Goal: Task Accomplishment & Management: Complete application form

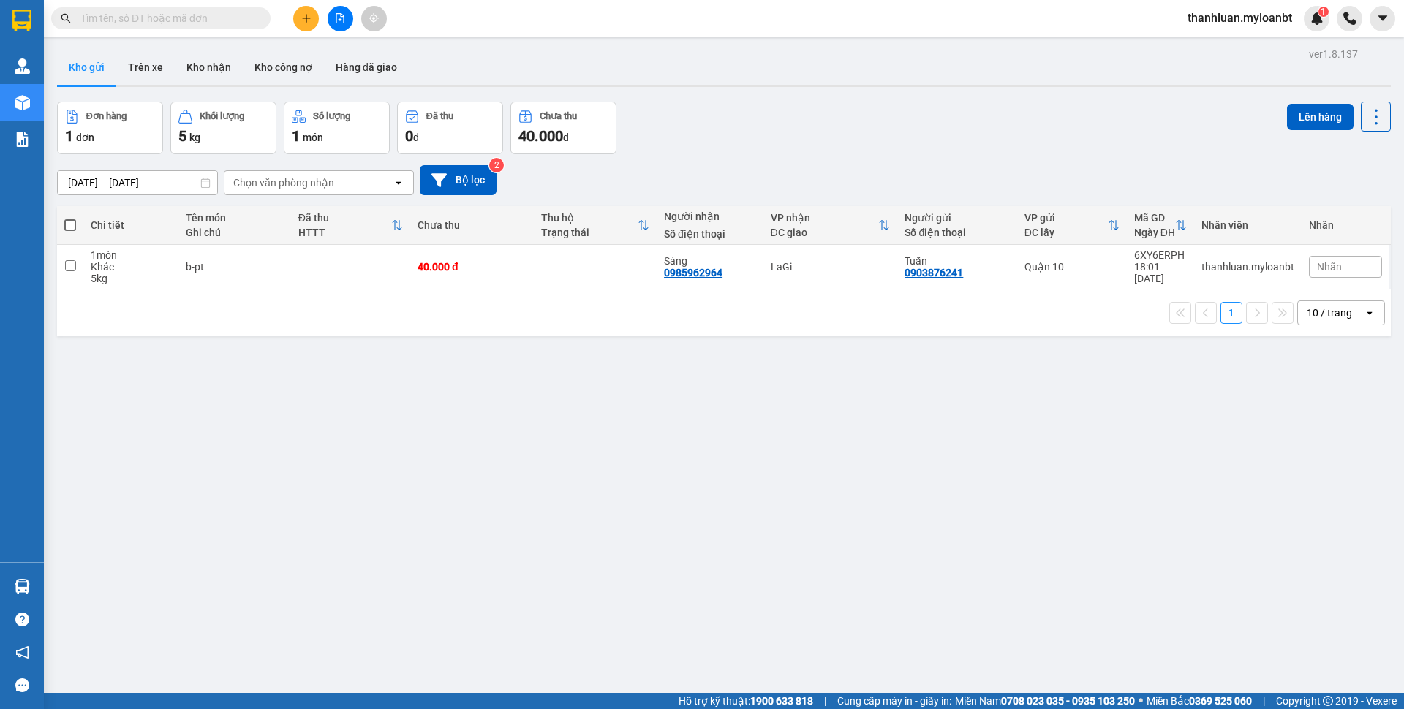
click at [294, 14] on button at bounding box center [306, 19] width 26 height 26
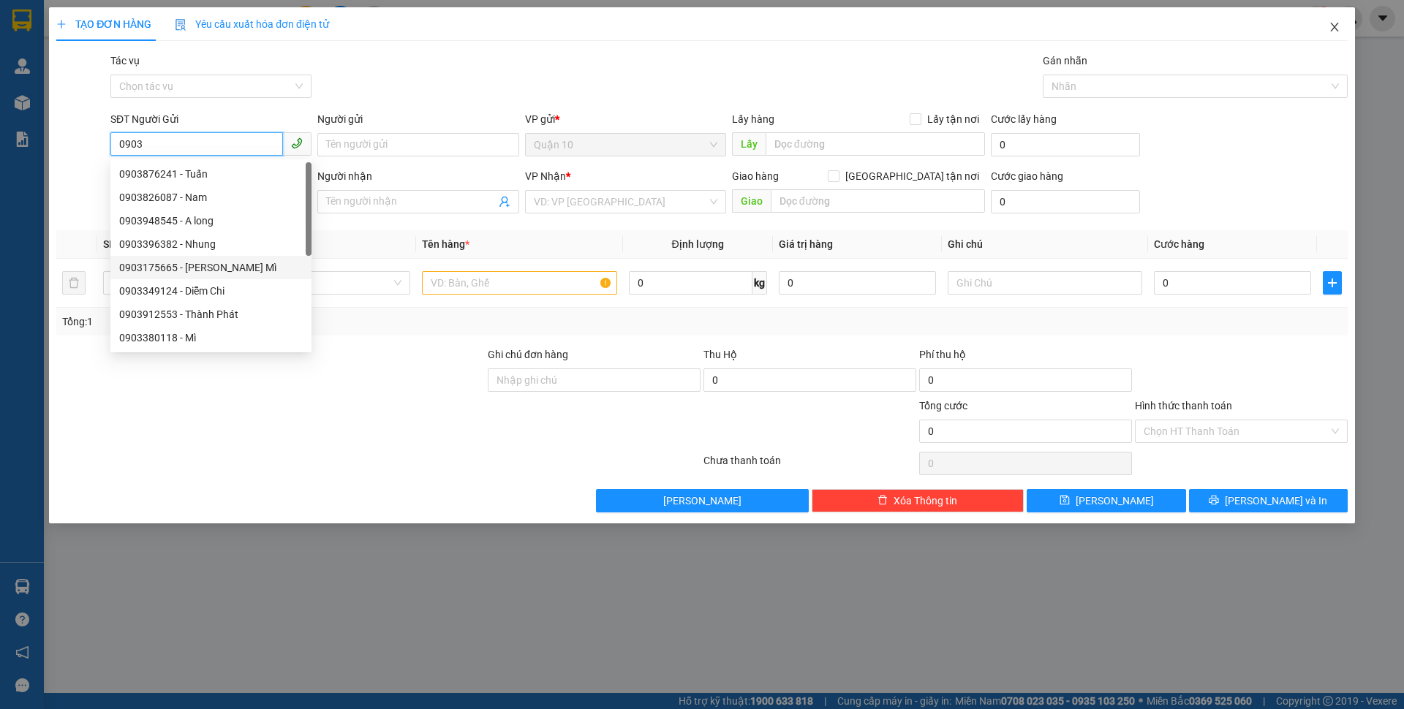
type input "0903"
click at [1334, 34] on span "Close" at bounding box center [1334, 27] width 41 height 41
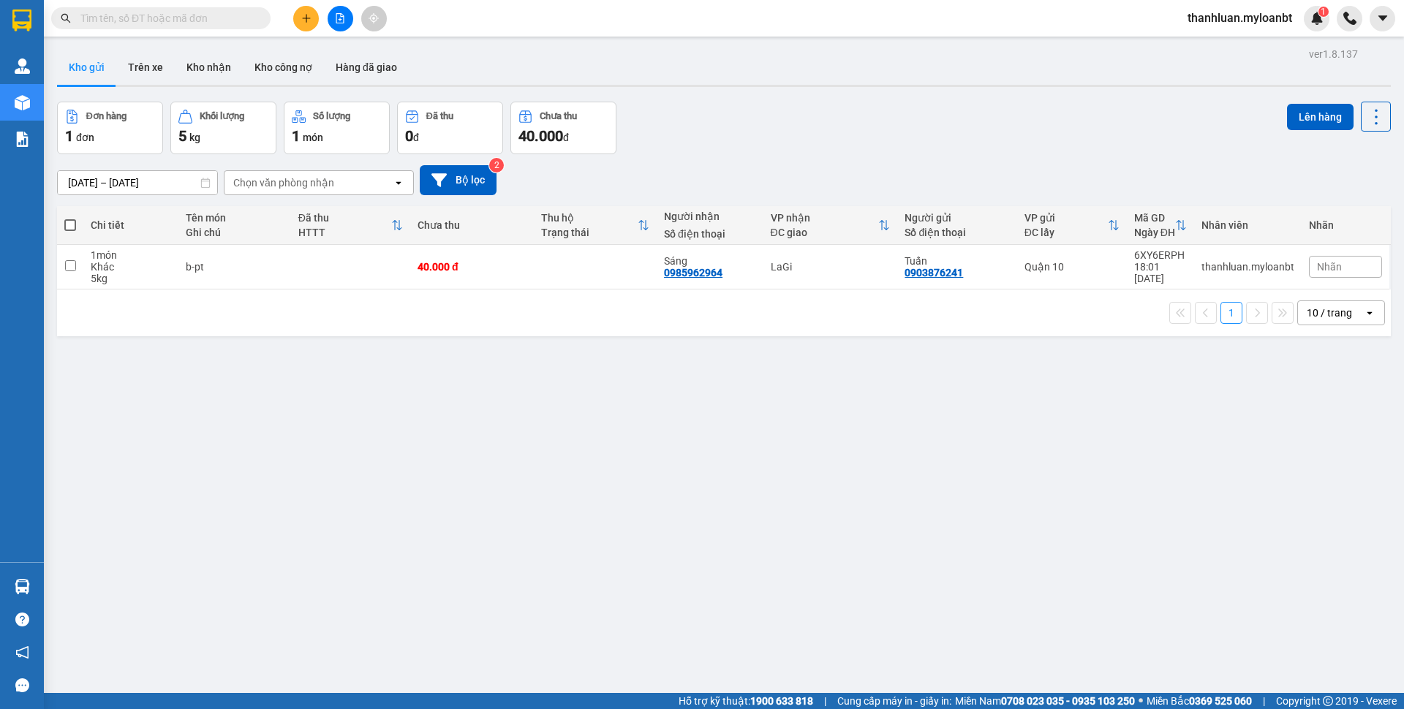
click at [200, 23] on input "text" at bounding box center [166, 18] width 173 height 16
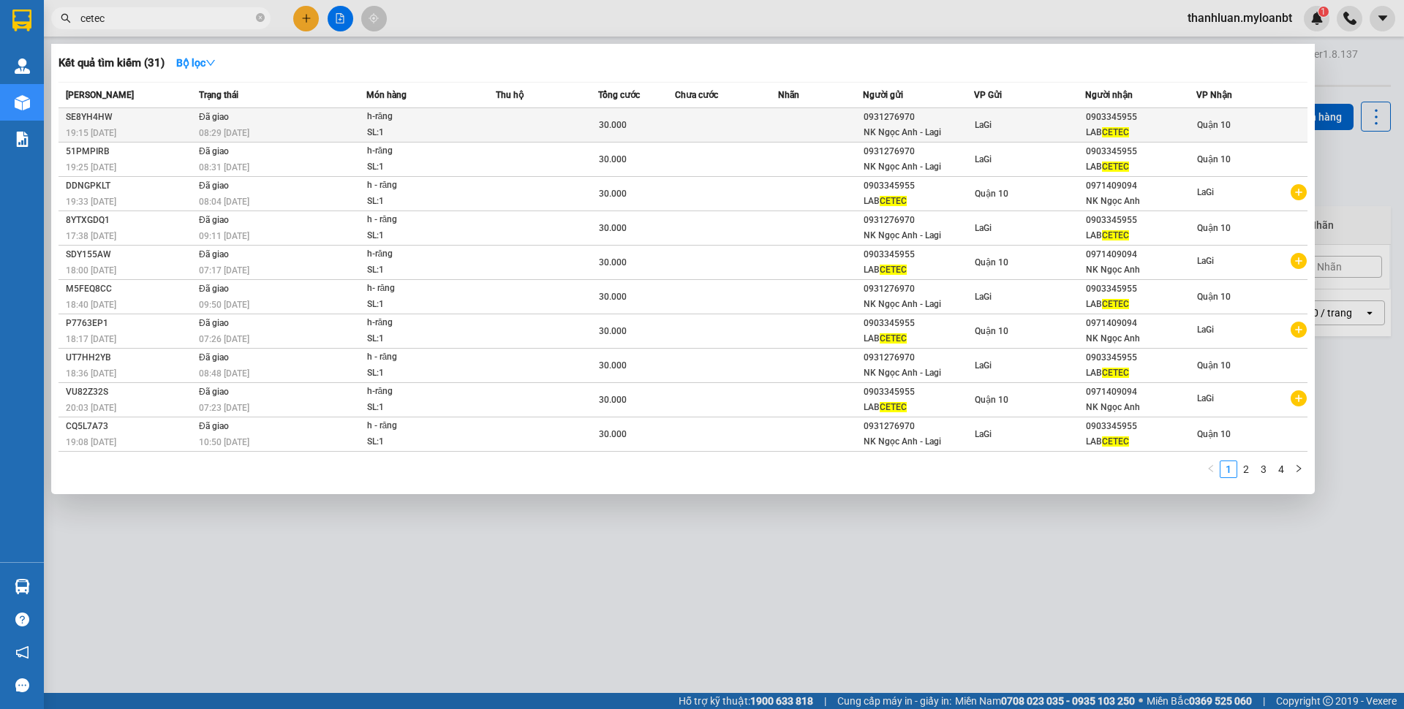
type input "cetec"
click at [325, 116] on td "Đã giao 08:29 - 10/08" at bounding box center [280, 125] width 171 height 34
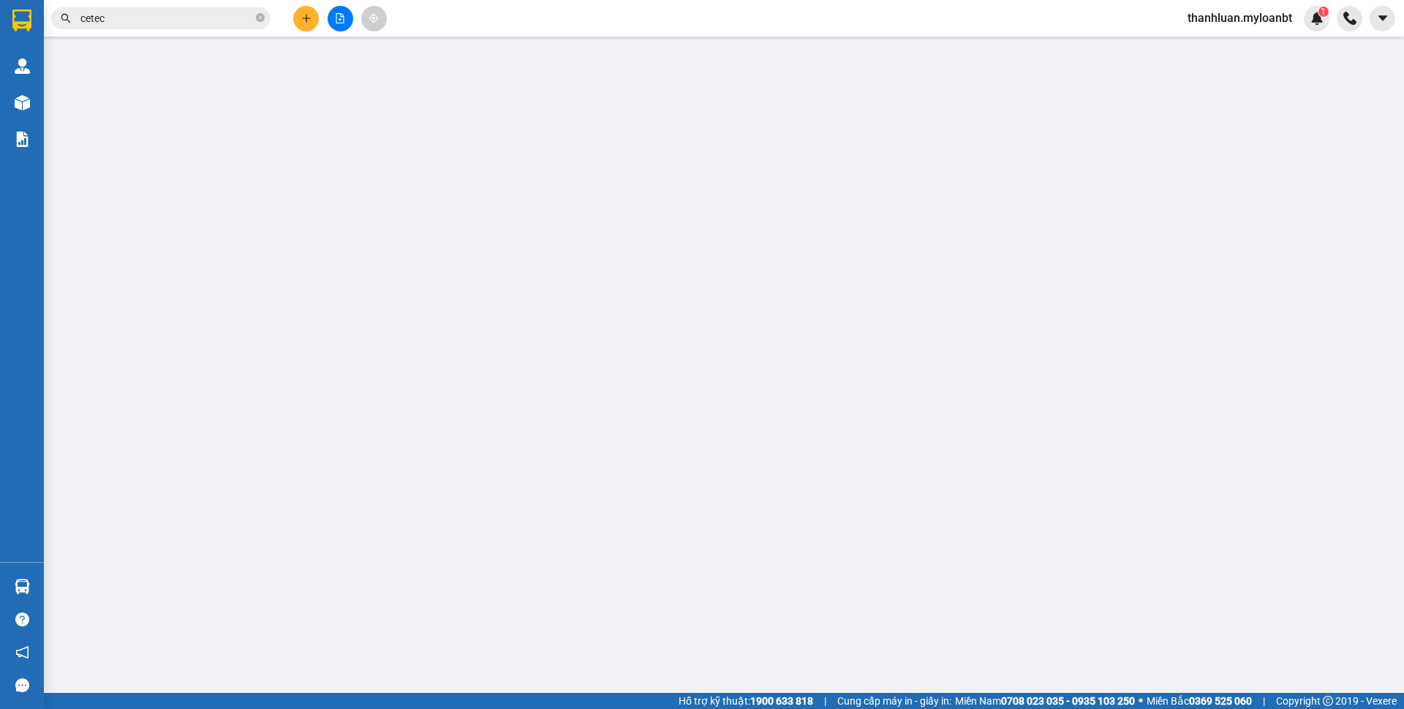
type input "0931276970"
type input "NK Ngọc Anh - Lagi"
type input "0903345955"
type input "LAB CETEC"
type input "30.000"
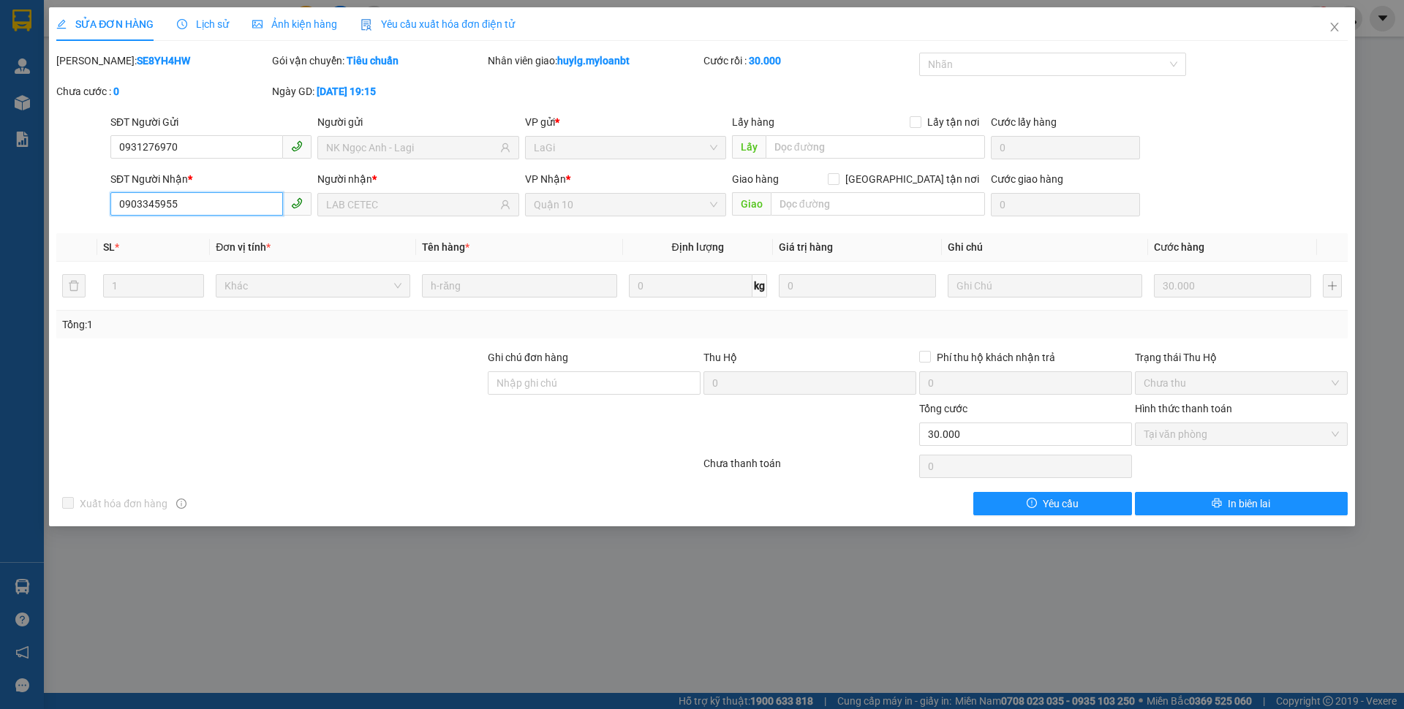
click at [225, 192] on input "0903345955" at bounding box center [196, 203] width 173 height 23
click at [221, 206] on input "0903345955" at bounding box center [196, 203] width 173 height 23
click at [1338, 22] on icon "close" at bounding box center [1335, 27] width 12 height 12
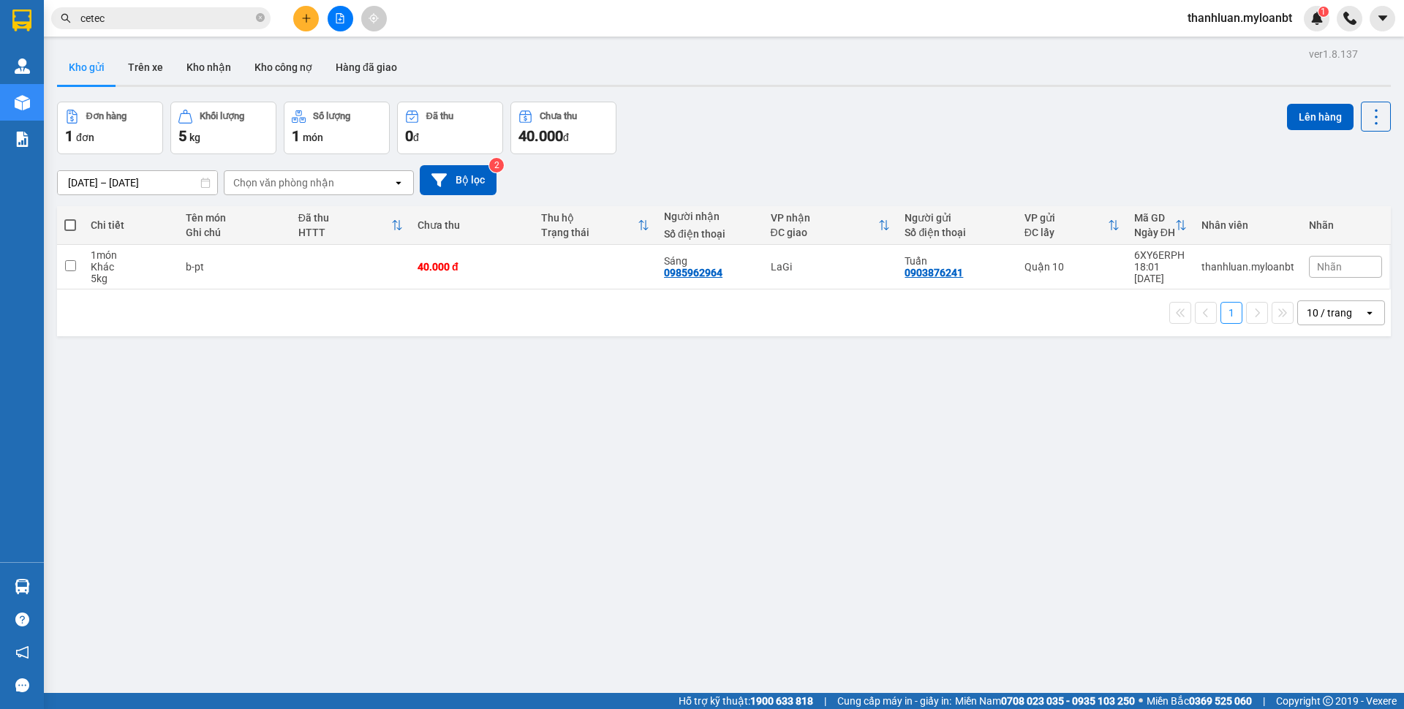
click at [303, 15] on icon "plus" at bounding box center [306, 18] width 10 height 10
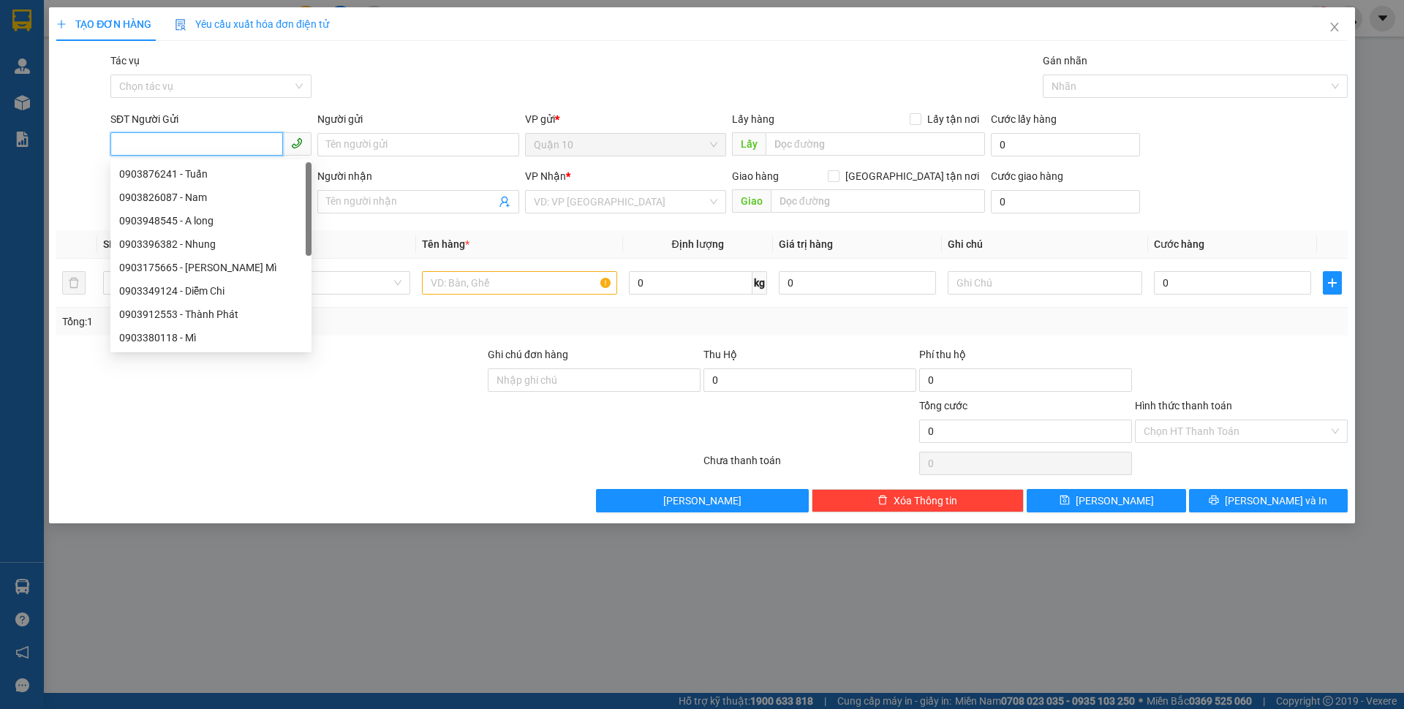
paste input "0903345955"
type input "0903345955"
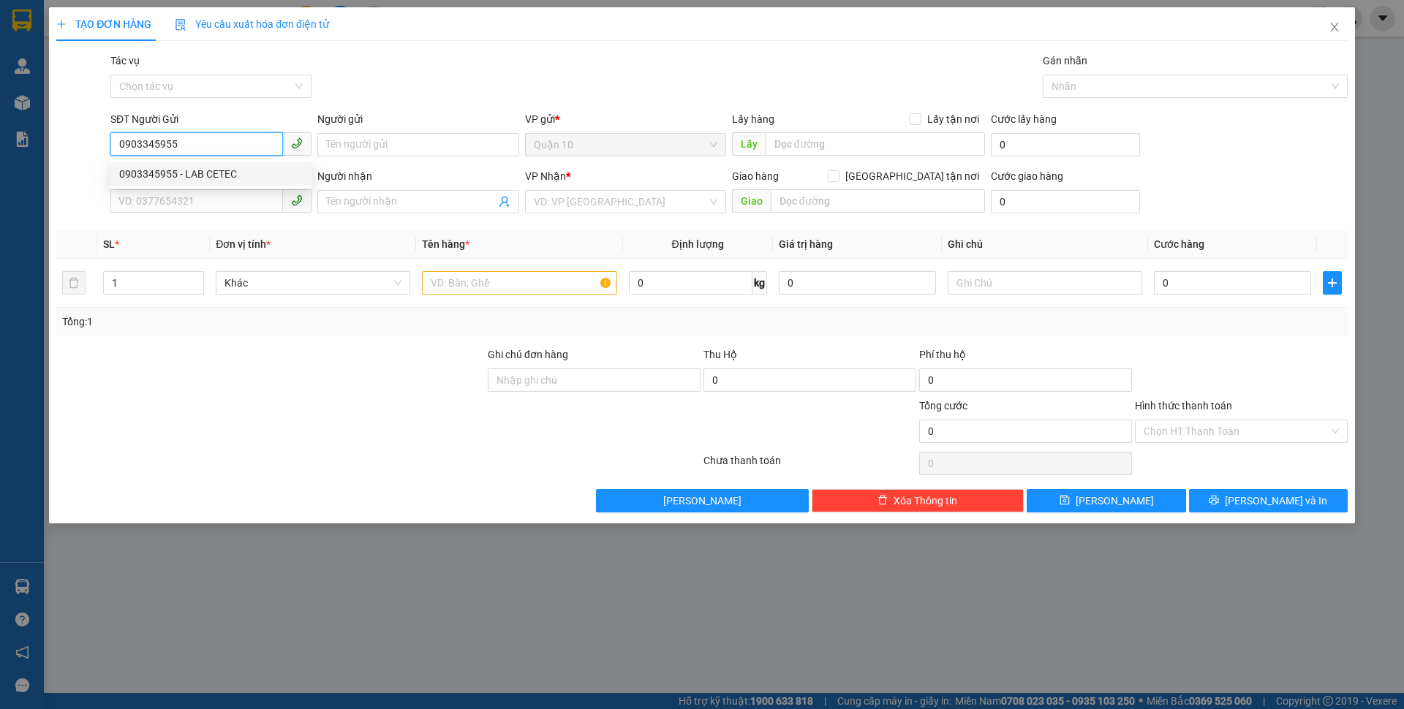
click at [225, 166] on div "0903345955 - LAB CETEC" at bounding box center [211, 174] width 184 height 16
type input "LAB CETEC"
type input "0971409094"
type input "NK Ngọc Anh"
type input "0903345955"
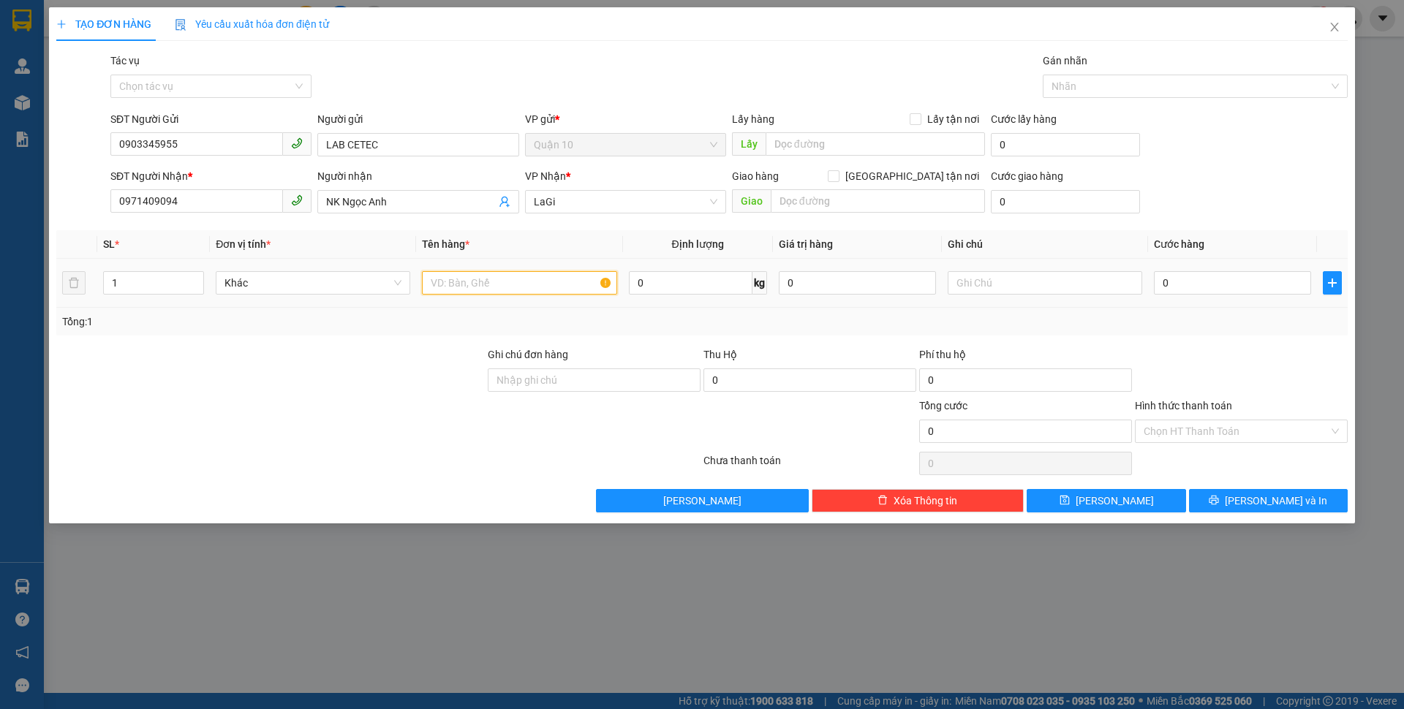
click at [490, 289] on input "text" at bounding box center [519, 282] width 195 height 23
click at [521, 276] on input "h-rưang" at bounding box center [519, 282] width 195 height 23
type input "h-răng"
click at [1220, 283] on input "0" at bounding box center [1232, 282] width 157 height 23
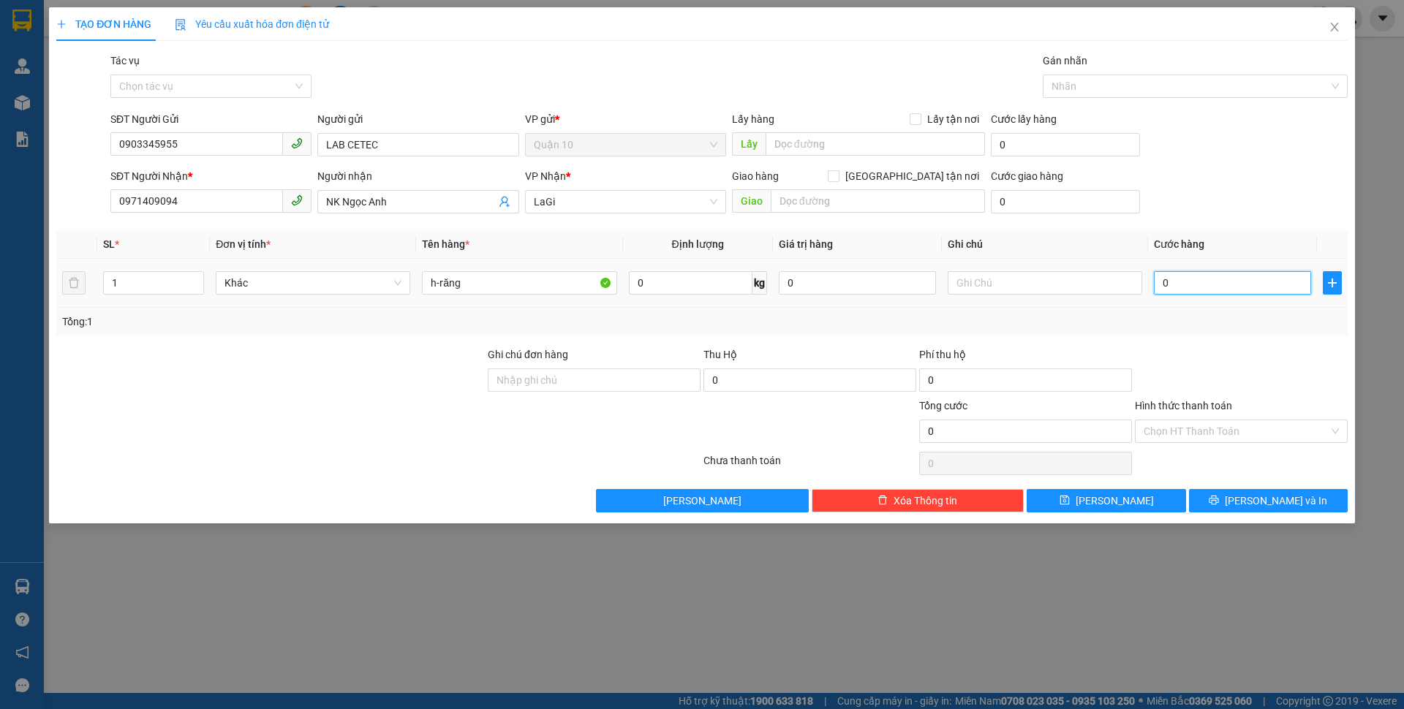
type input "3"
type input "30"
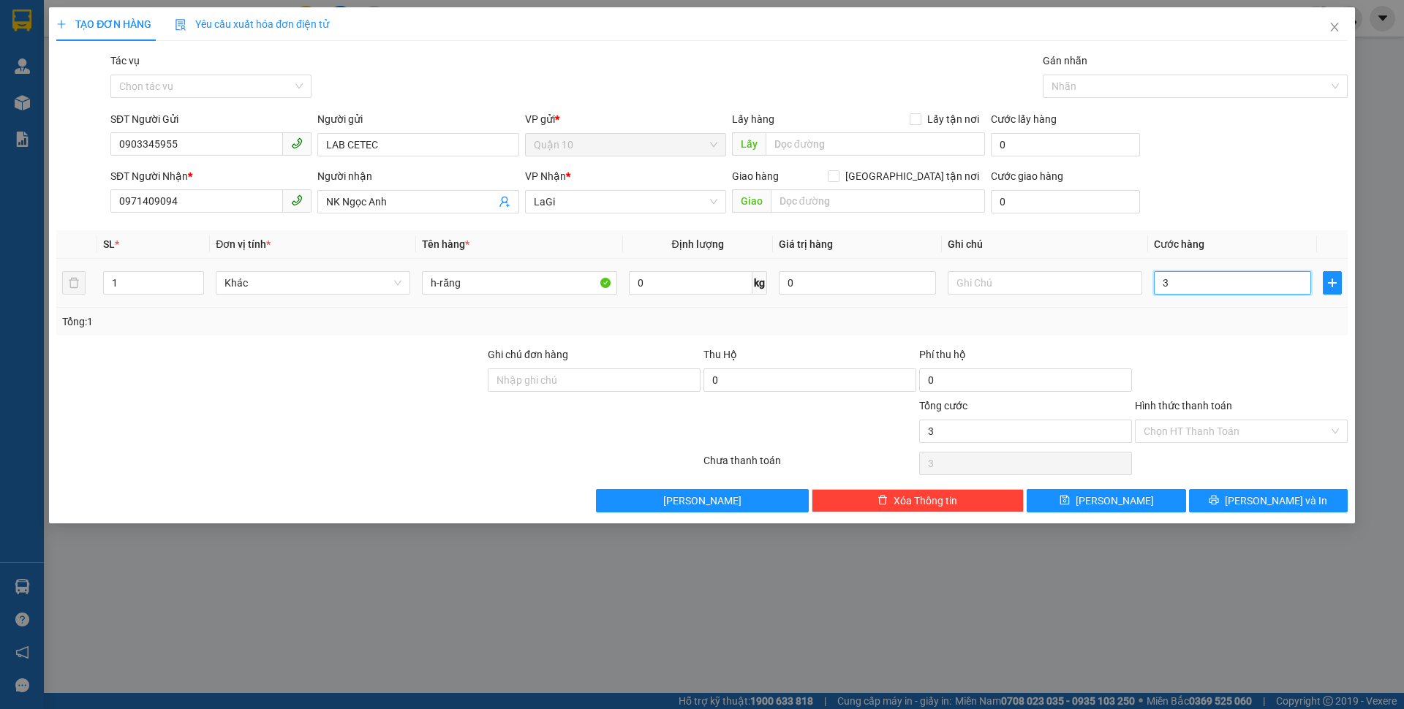
type input "30"
type input "30.000"
click at [1234, 423] on input "Hình thức thanh toán" at bounding box center [1236, 431] width 185 height 22
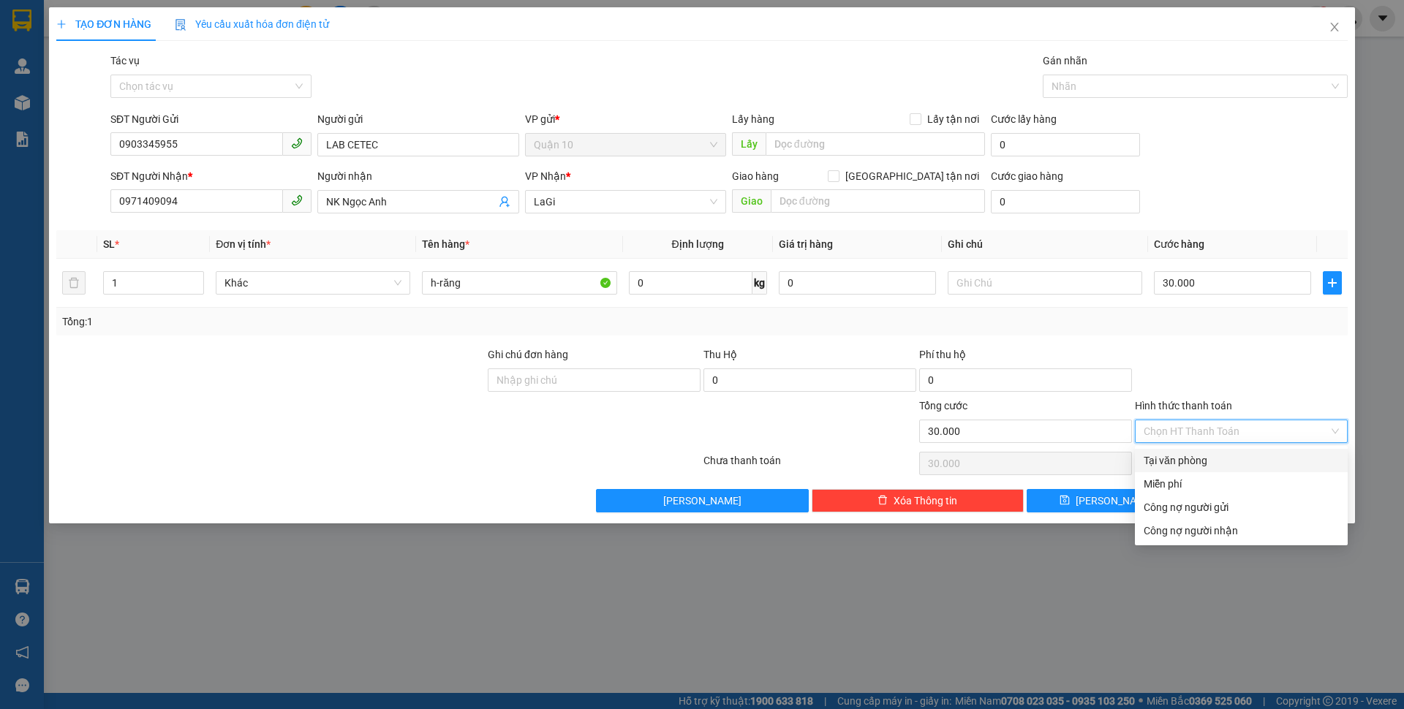
click at [1234, 450] on div "Tại văn phòng" at bounding box center [1241, 460] width 213 height 23
type input "0"
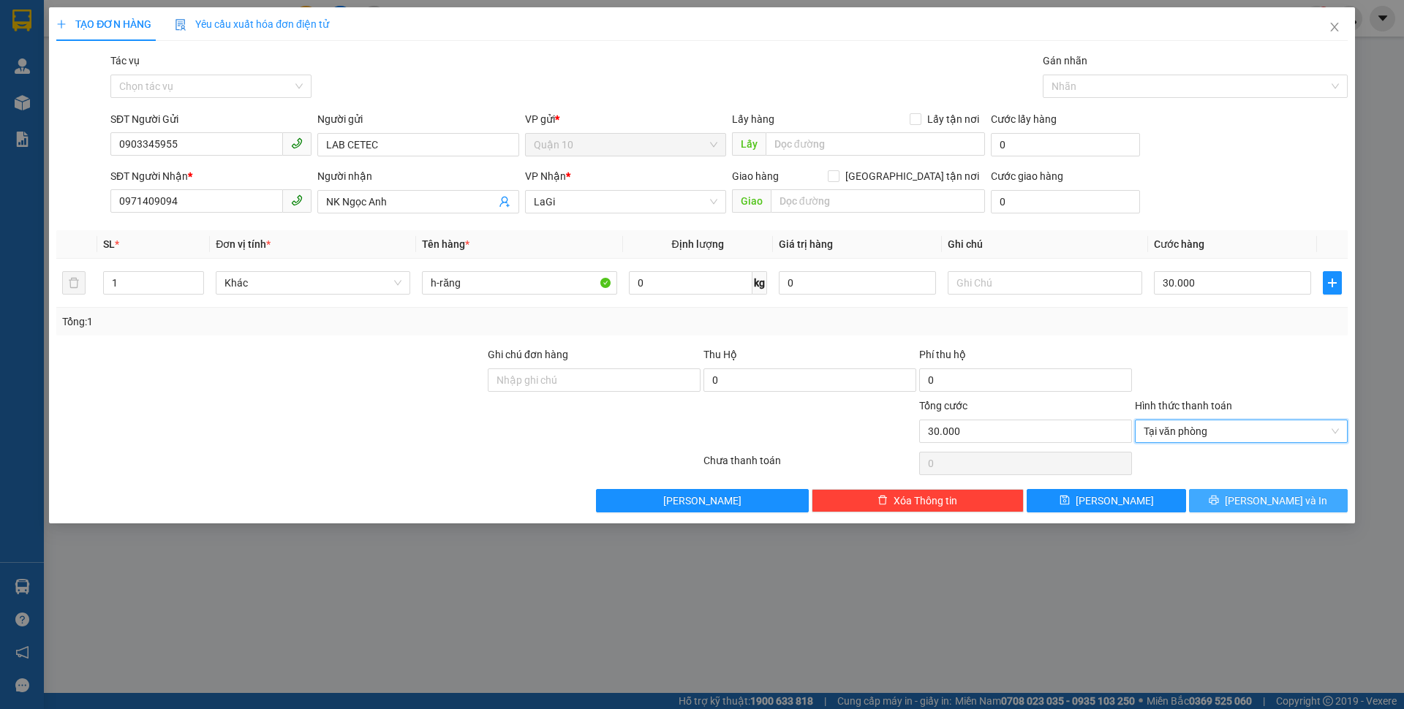
drag, startPoint x: 1239, startPoint y: 503, endPoint x: 1219, endPoint y: 486, distance: 25.9
click at [1219, 503] on icon "printer" at bounding box center [1214, 500] width 10 height 10
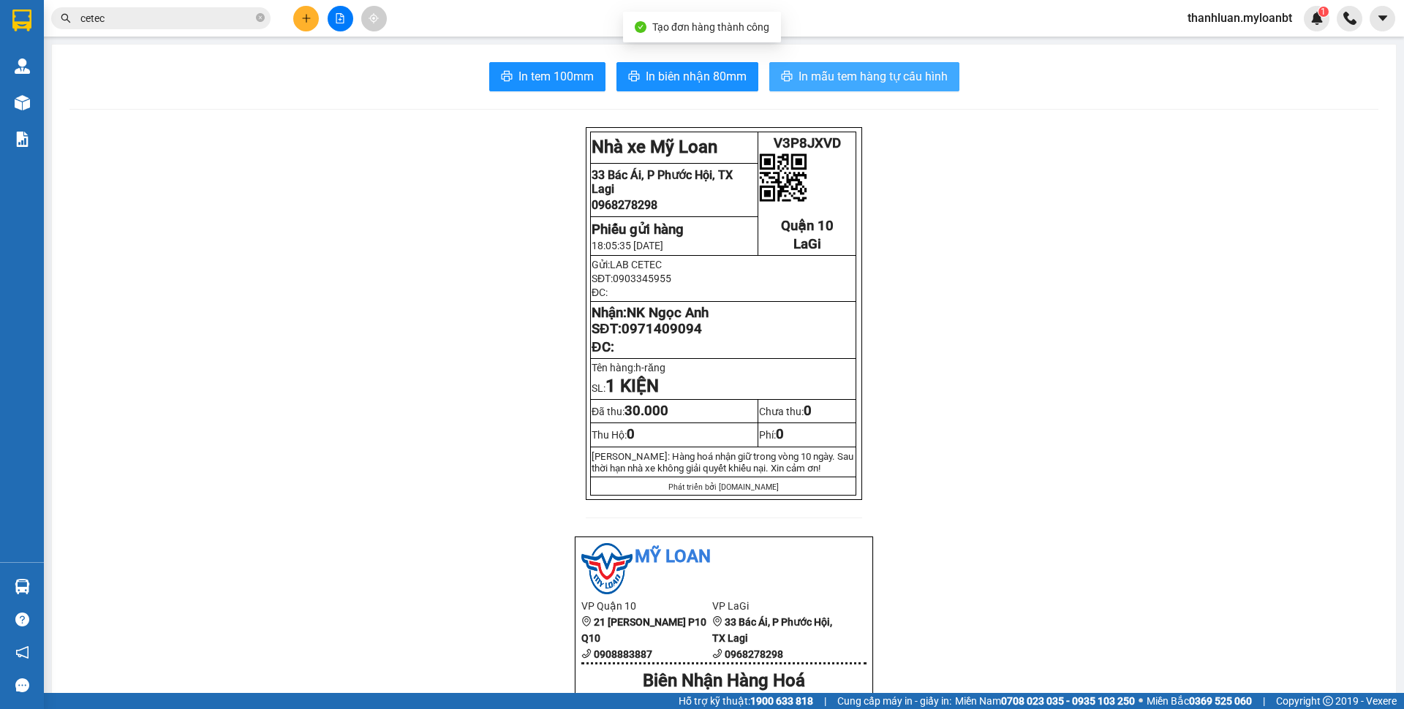
click at [881, 73] on span "In mẫu tem hàng tự cấu hình" at bounding box center [873, 76] width 149 height 18
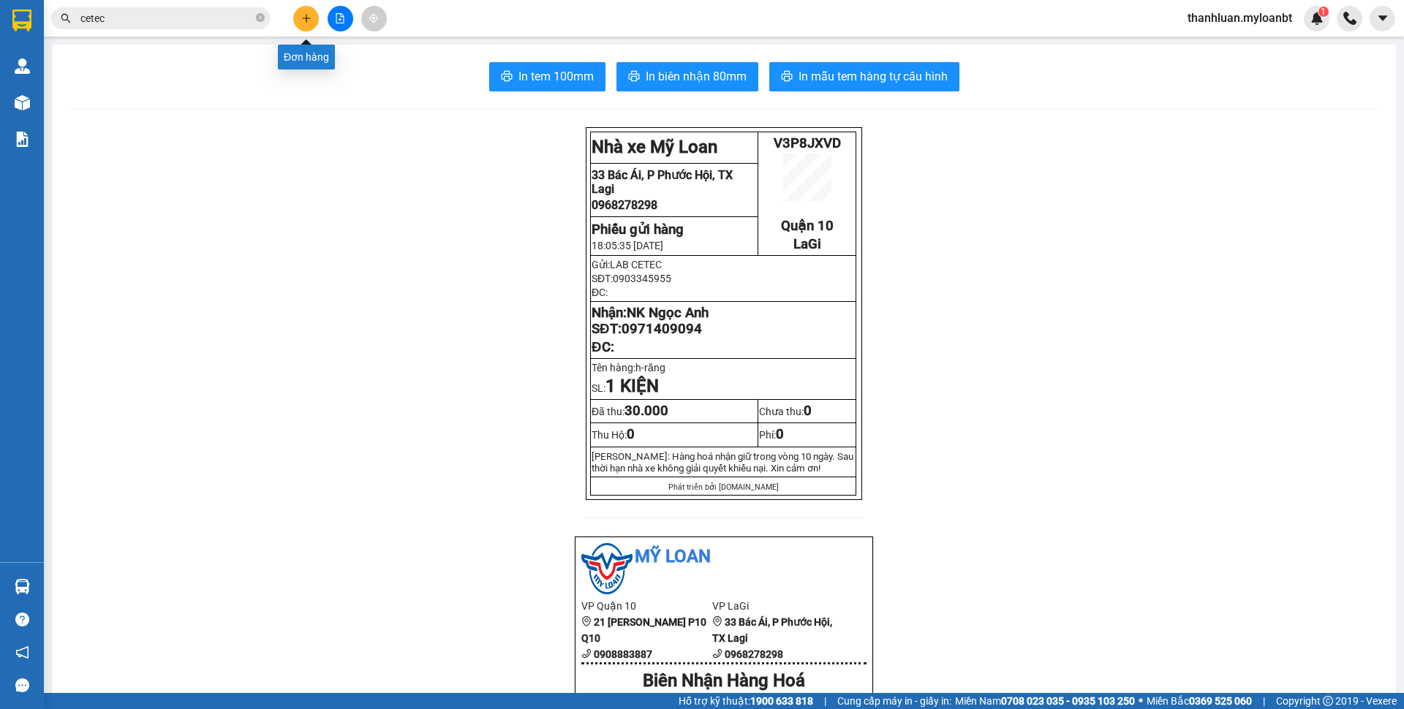
click at [308, 23] on button at bounding box center [306, 19] width 26 height 26
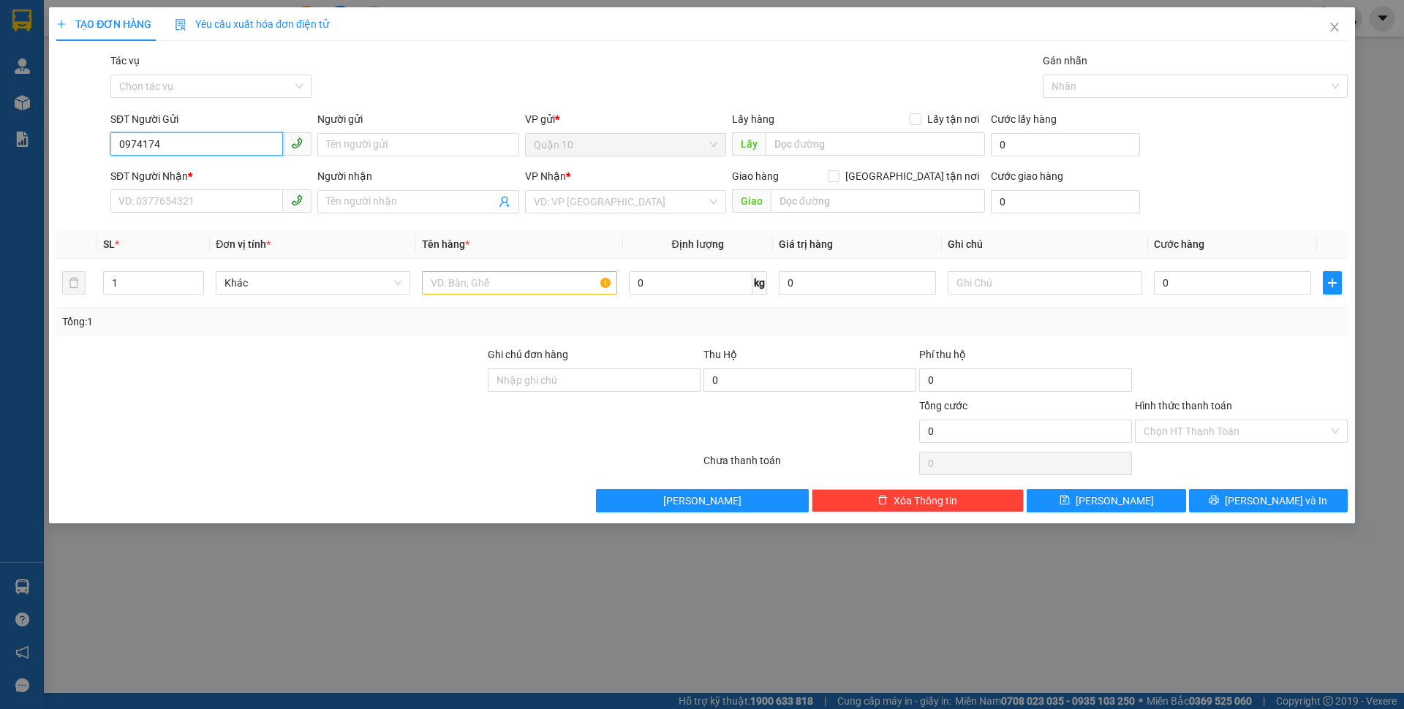
click at [215, 137] on input "0974174" at bounding box center [196, 143] width 173 height 23
click at [226, 173] on div "0974174879 - Quang Hùng" at bounding box center [211, 174] width 184 height 16
type input "0974174879"
type input "Quang Hùng"
type input "0933586921"
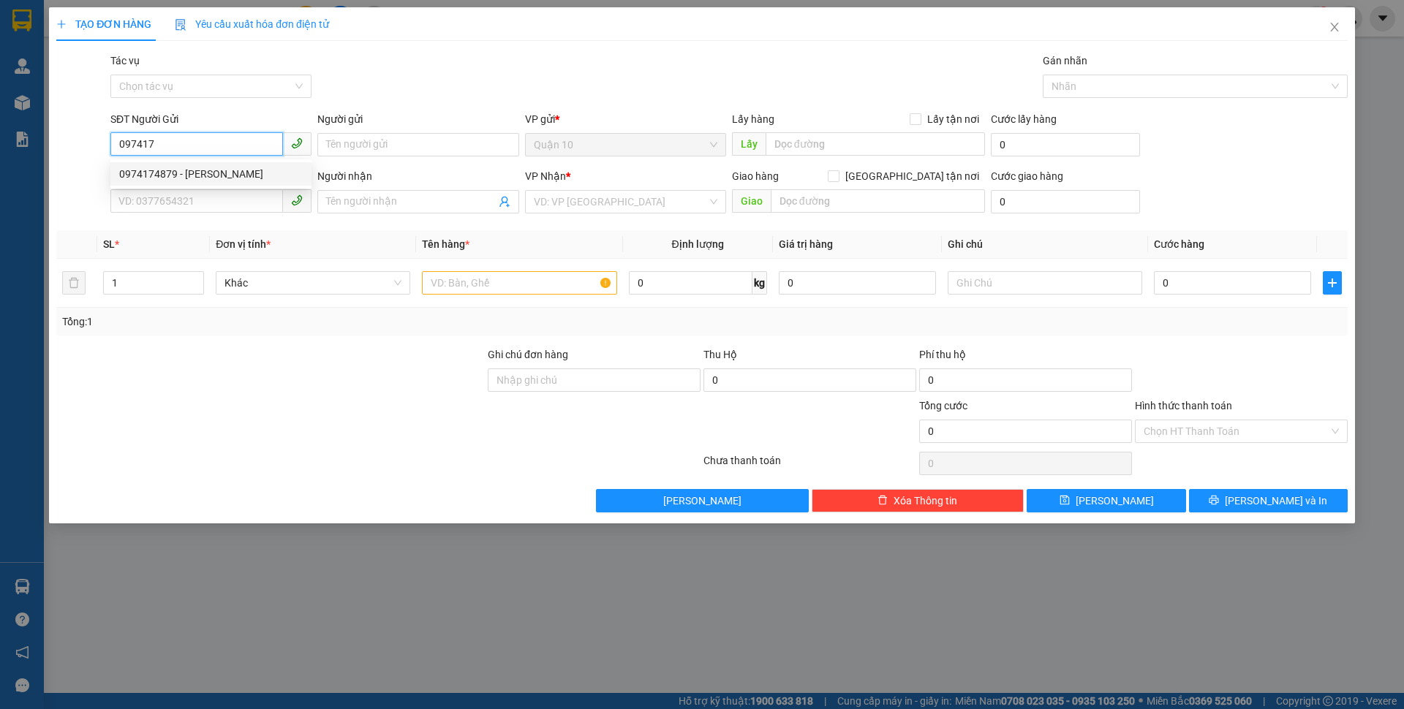
type input "anh hạnh"
type input "0974174879"
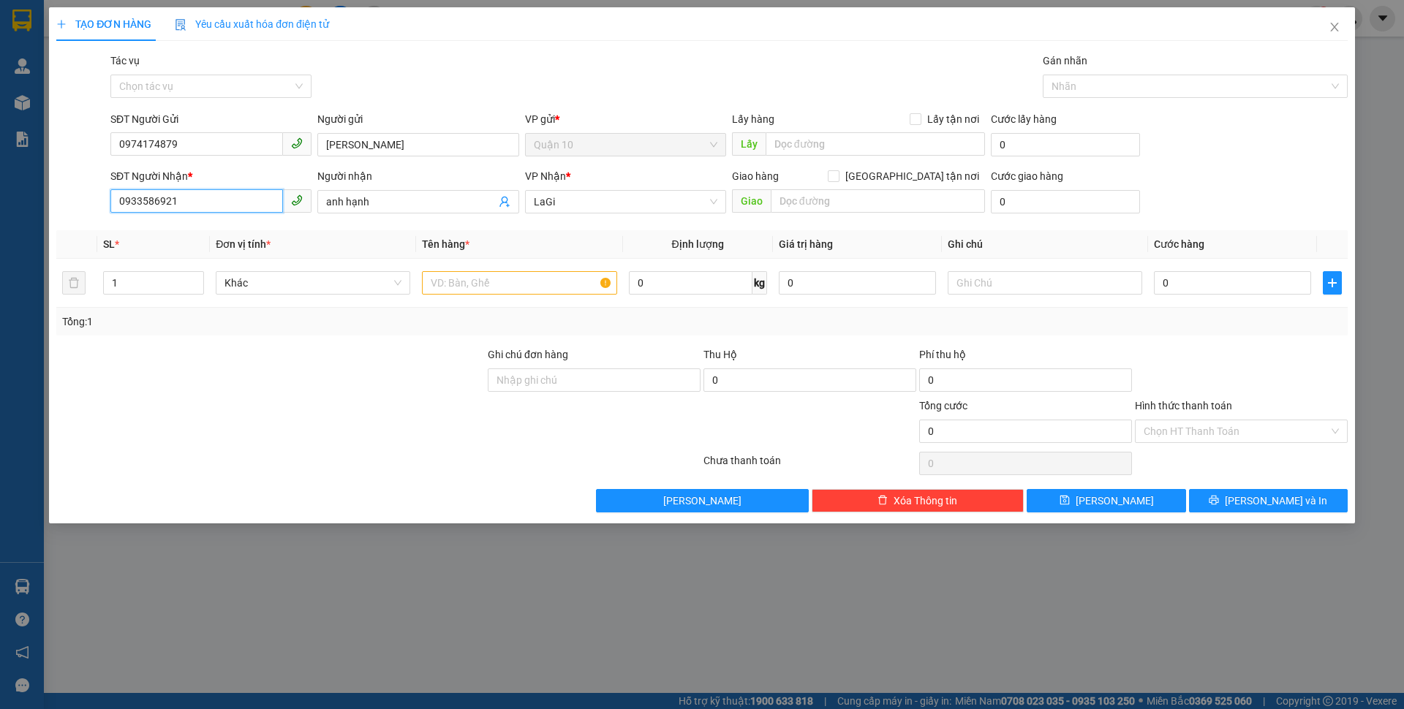
click at [234, 203] on input "0933586921" at bounding box center [196, 200] width 173 height 23
click at [464, 274] on input "text" at bounding box center [519, 282] width 195 height 23
type input "t-máy in"
click at [673, 282] on input "0" at bounding box center [691, 282] width 124 height 23
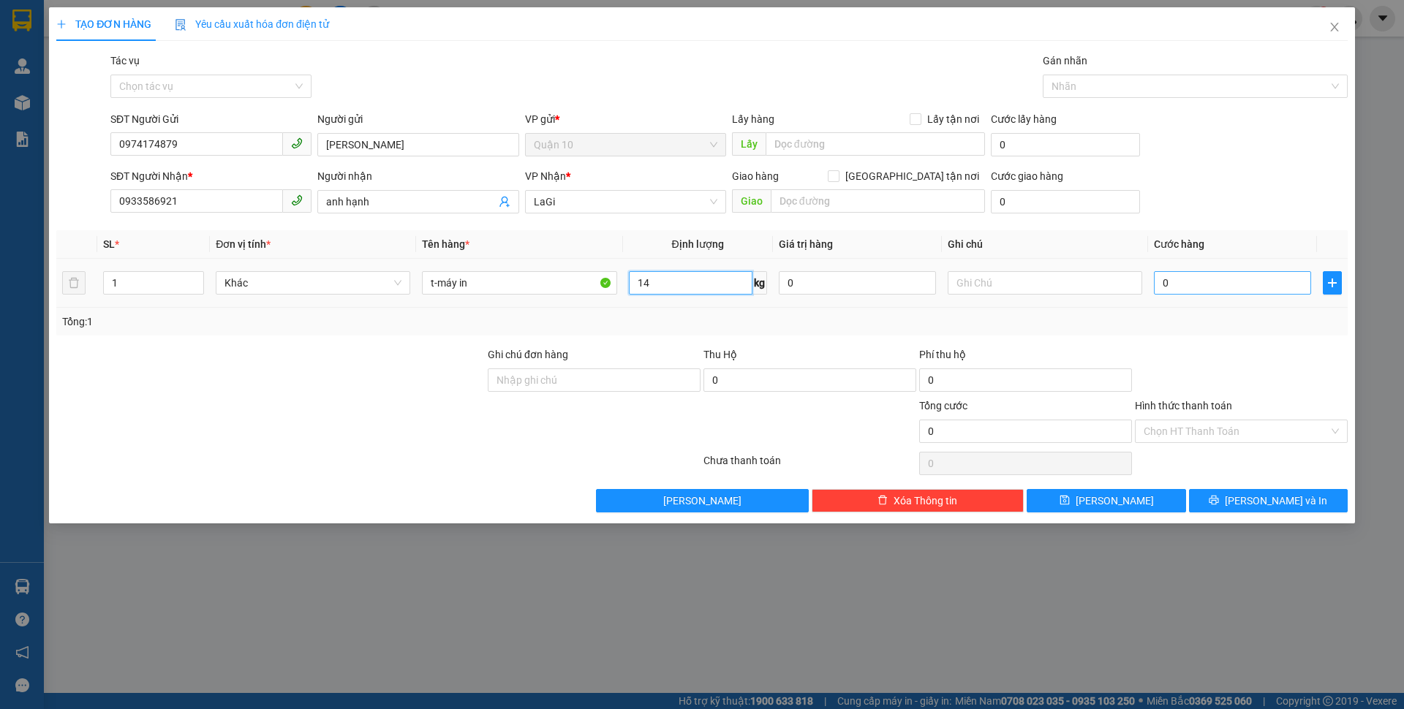
type input "14"
drag, startPoint x: 1183, startPoint y: 282, endPoint x: 1193, endPoint y: 283, distance: 10.3
click at [1185, 282] on input "0" at bounding box center [1232, 282] width 157 height 23
type input "6"
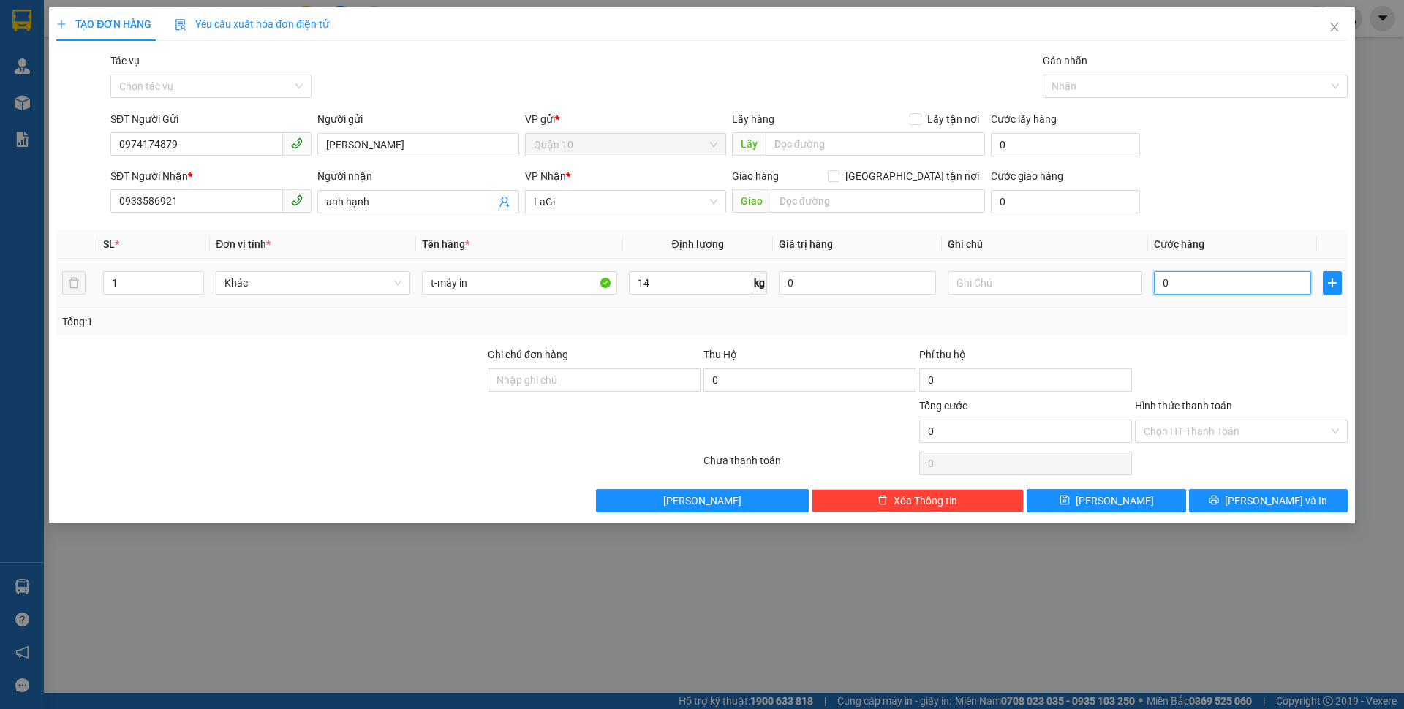
type input "6"
type input "60"
type input "60.000"
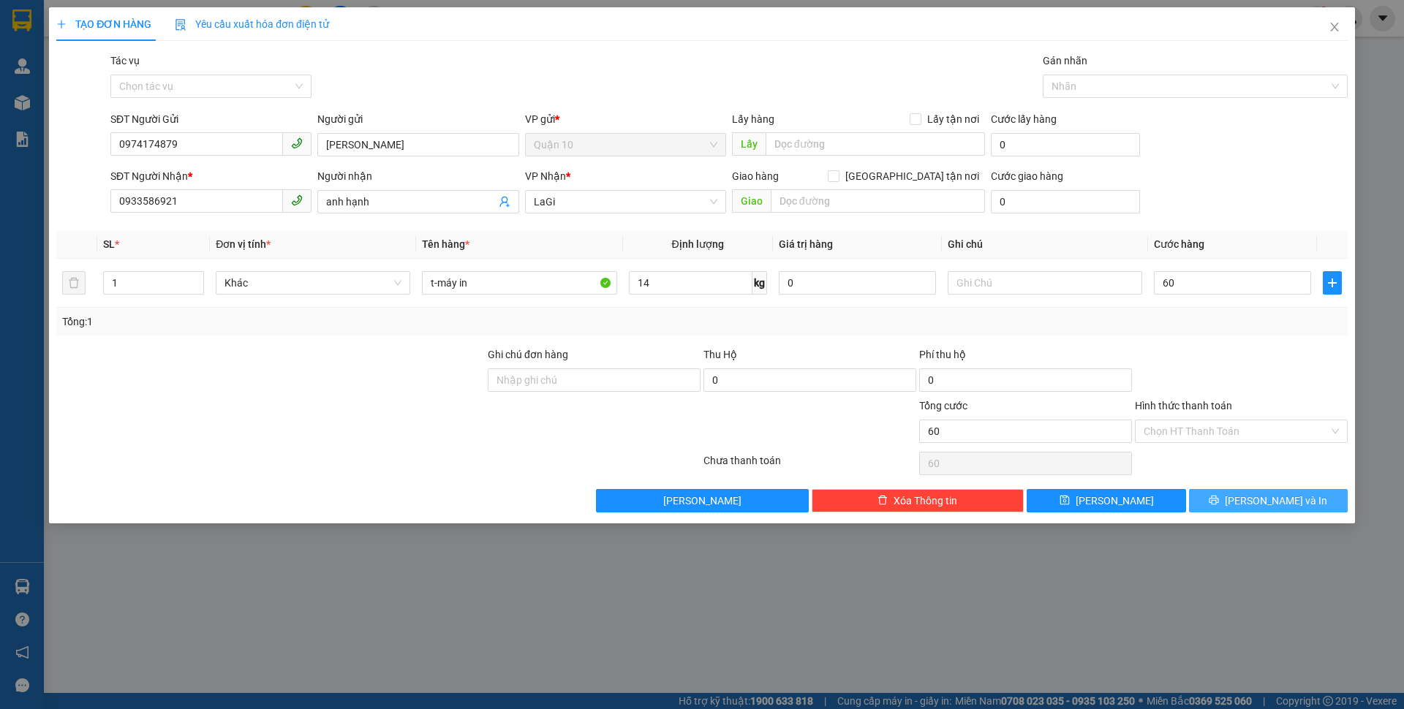
type input "60.000"
click at [1219, 504] on icon "printer" at bounding box center [1214, 500] width 10 height 10
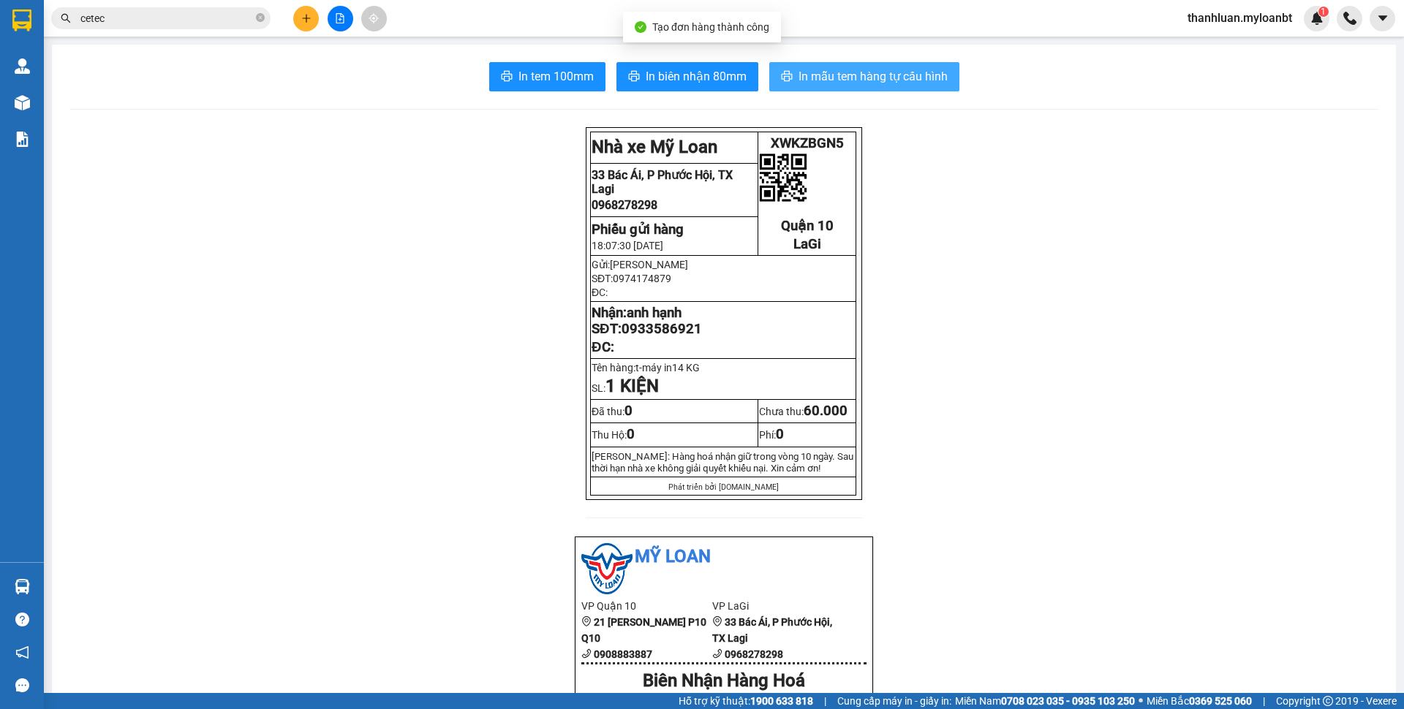
drag, startPoint x: 838, startPoint y: 91, endPoint x: 837, endPoint y: 75, distance: 16.2
click at [837, 74] on span "In mẫu tem hàng tự cấu hình" at bounding box center [873, 76] width 149 height 18
